Goal: Transaction & Acquisition: Obtain resource

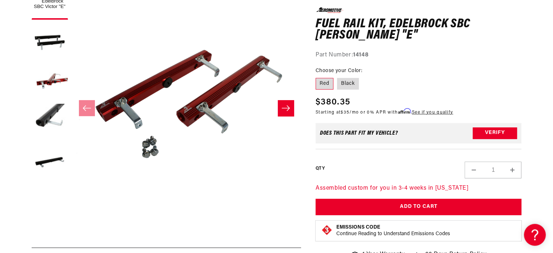
drag, startPoint x: 556, startPoint y: 45, endPoint x: 559, endPoint y: 71, distance: 26.3
click at [553, 71] on html "Skip to content Your cart Your cart is empty Loading... You may also like Subto…" at bounding box center [276, 8] width 553 height 253
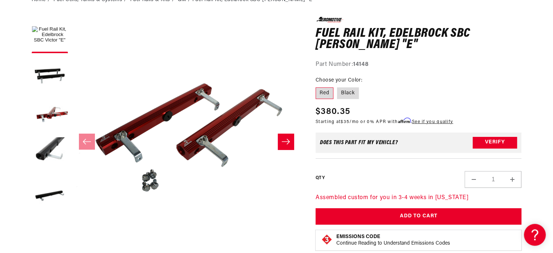
scroll to position [91, 0]
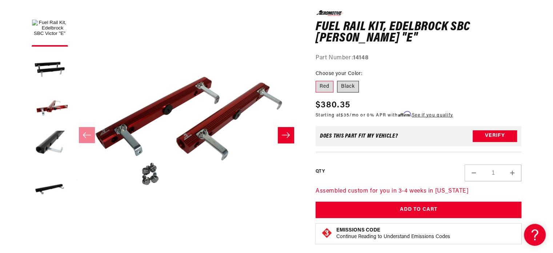
click at [348, 84] on label "Black" at bounding box center [348, 87] width 22 height 12
click at [338, 80] on input "Black" at bounding box center [337, 79] width 0 height 0
radio input "true"
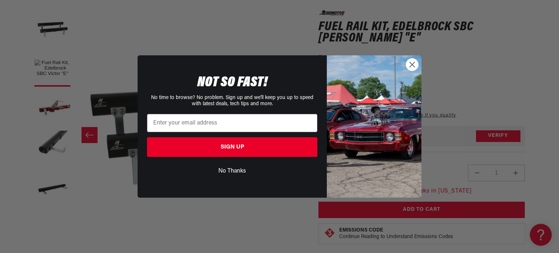
click at [413, 64] on circle "Close dialog" at bounding box center [412, 65] width 12 height 12
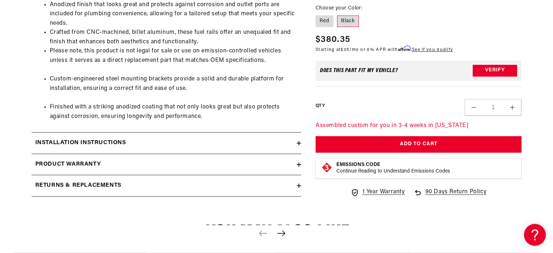
scroll to position [632, 0]
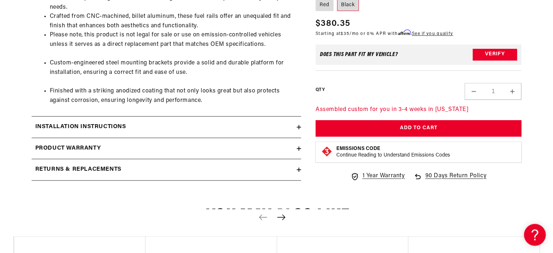
click at [298, 130] on summary "Installation Instructions" at bounding box center [167, 126] width 270 height 21
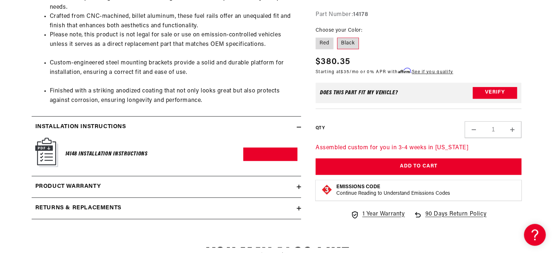
click at [141, 155] on h6 "14148 Installation Instructions" at bounding box center [106, 154] width 82 height 10
click at [41, 147] on img at bounding box center [46, 152] width 23 height 29
click at [274, 158] on link "Download PDF" at bounding box center [270, 153] width 54 height 13
